Goal: Task Accomplishment & Management: Manage account settings

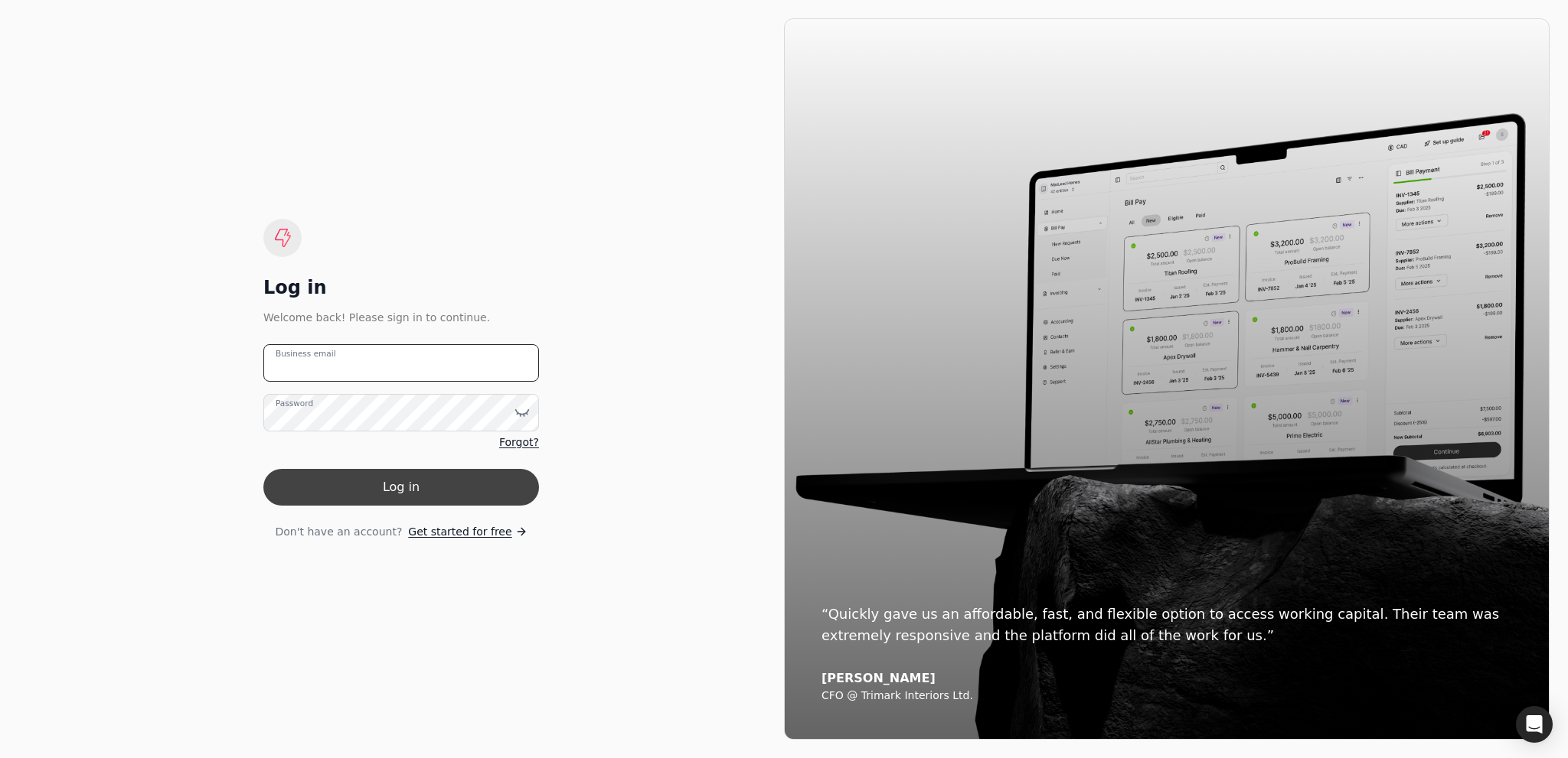
type email "[EMAIL_ADDRESS][DOMAIN_NAME]"
click at [395, 476] on button "Log in" at bounding box center [401, 488] width 276 height 37
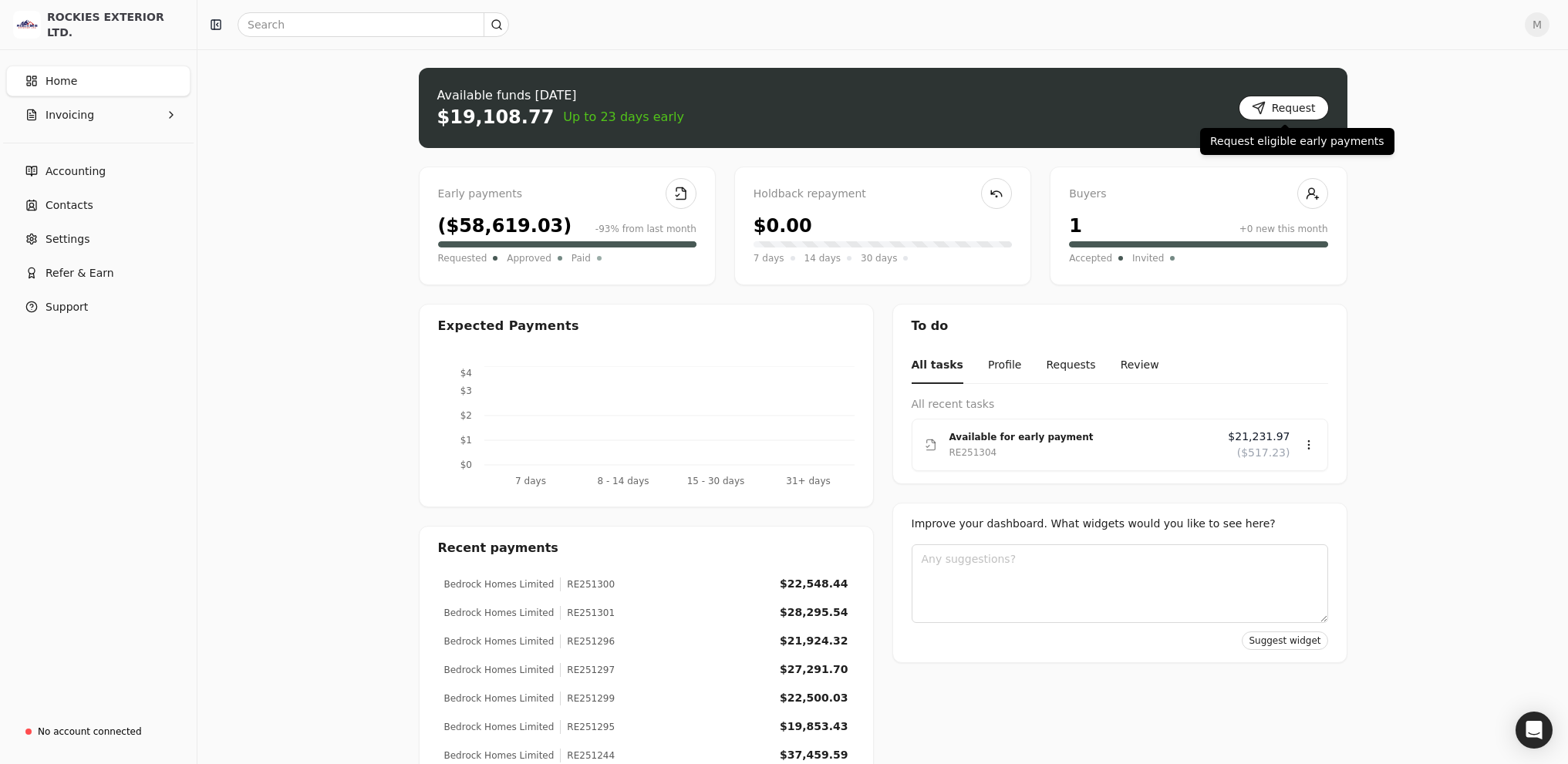
click at [1307, 103] on button "Request" at bounding box center [1284, 108] width 91 height 25
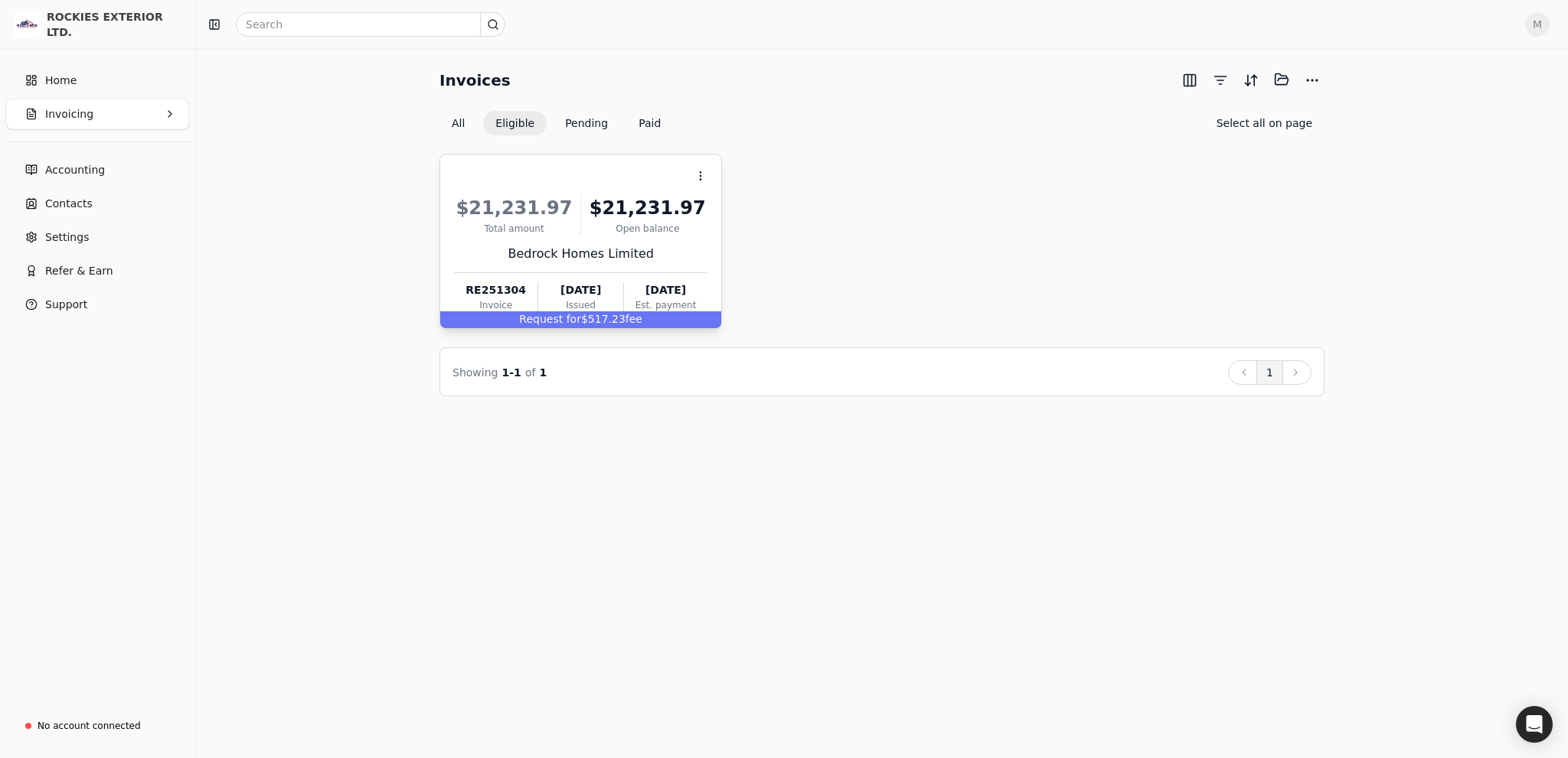
click at [558, 323] on span "Request for" at bounding box center [550, 319] width 62 height 12
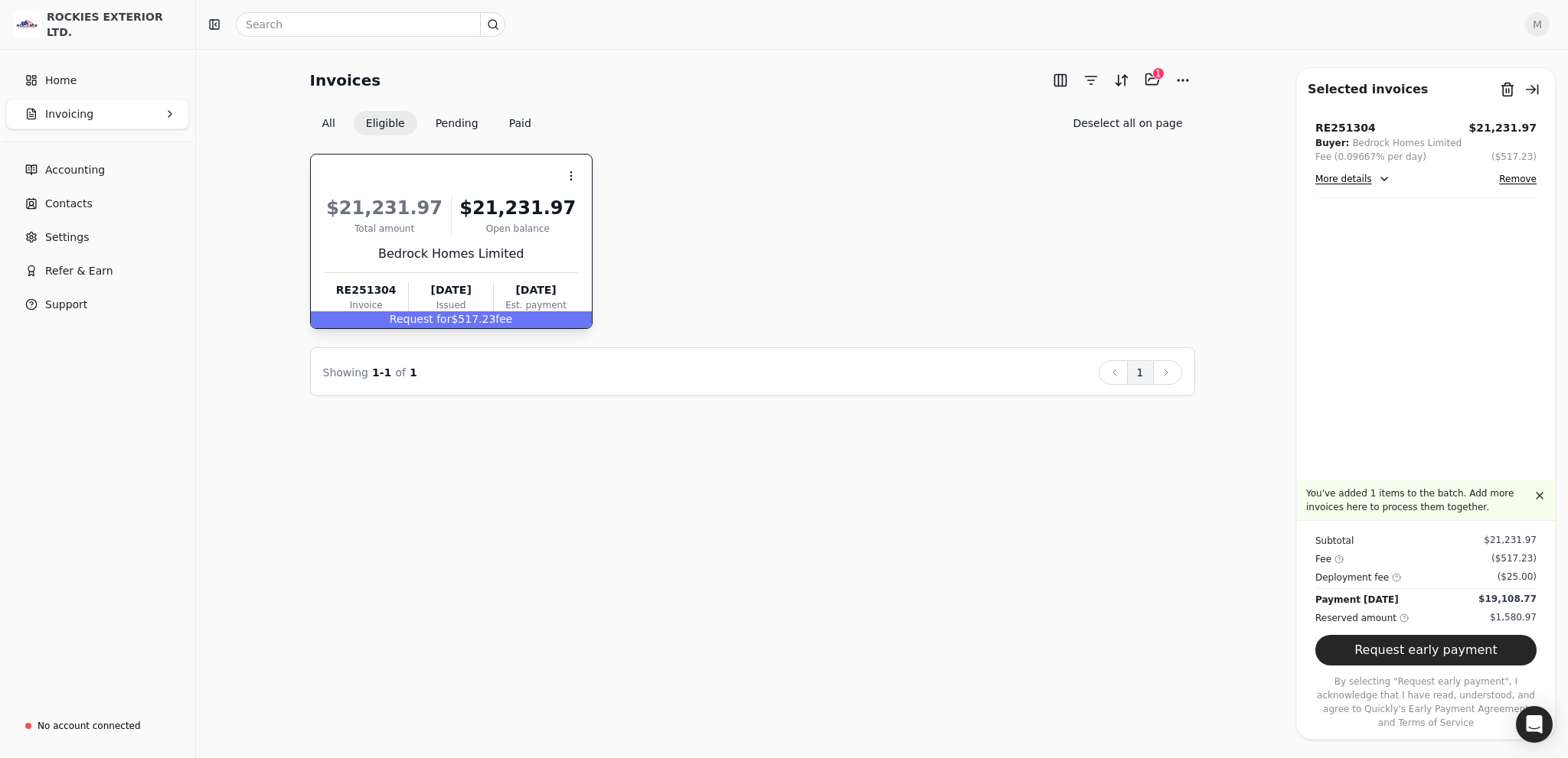
click at [1378, 178] on button "More details" at bounding box center [1352, 179] width 75 height 18
click at [1509, 92] on button "Remove from batch" at bounding box center [1507, 90] width 25 height 25
click at [1510, 168] on button "Yes" at bounding box center [1523, 174] width 26 height 18
